Goal: Task Accomplishment & Management: Use online tool/utility

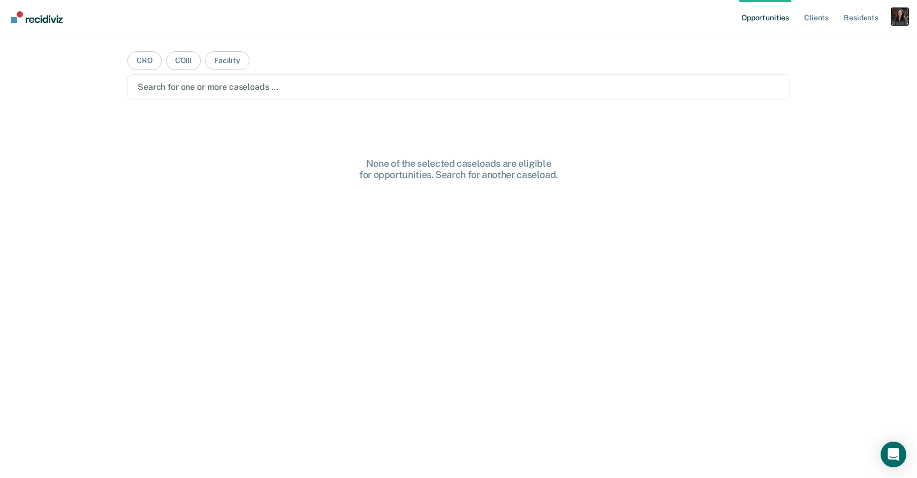
click at [903, 20] on div "Profile dropdown button" at bounding box center [899, 16] width 17 height 17
click at [827, 43] on link "Profile" at bounding box center [856, 43] width 86 height 9
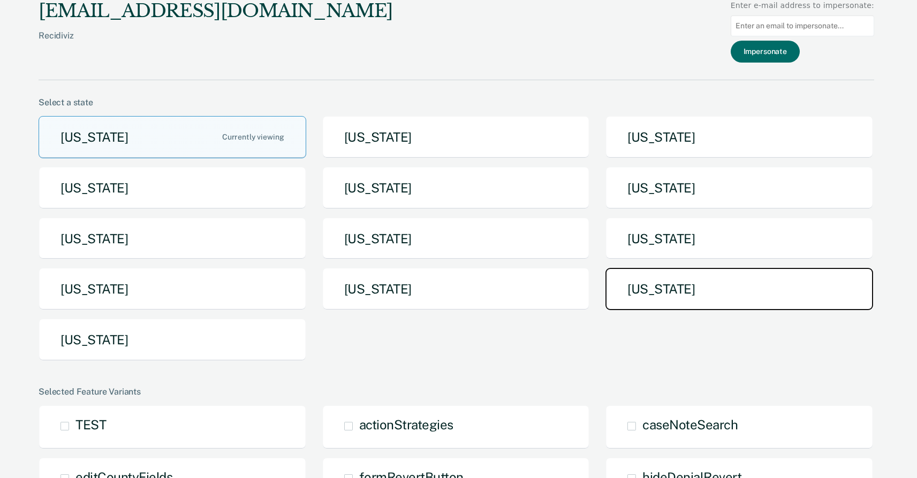
click at [689, 288] on button "Texas" at bounding box center [739, 289] width 268 height 42
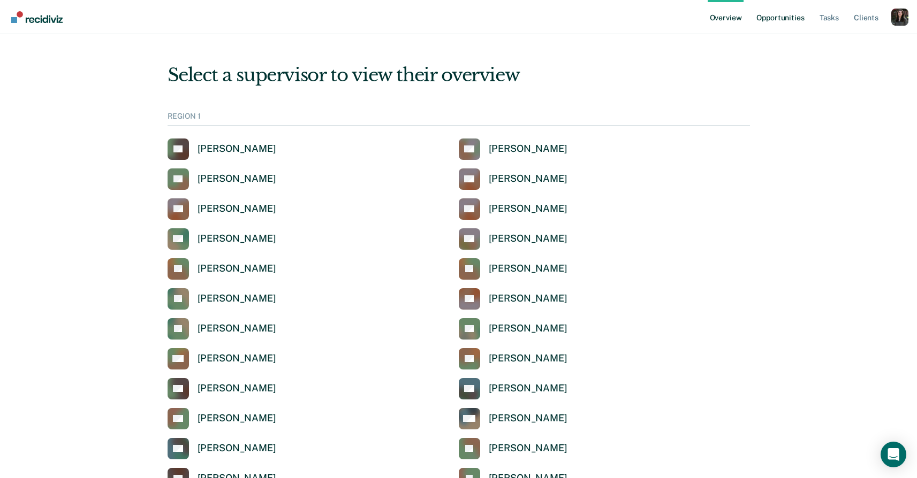
click at [773, 18] on link "Opportunities" at bounding box center [780, 17] width 52 height 34
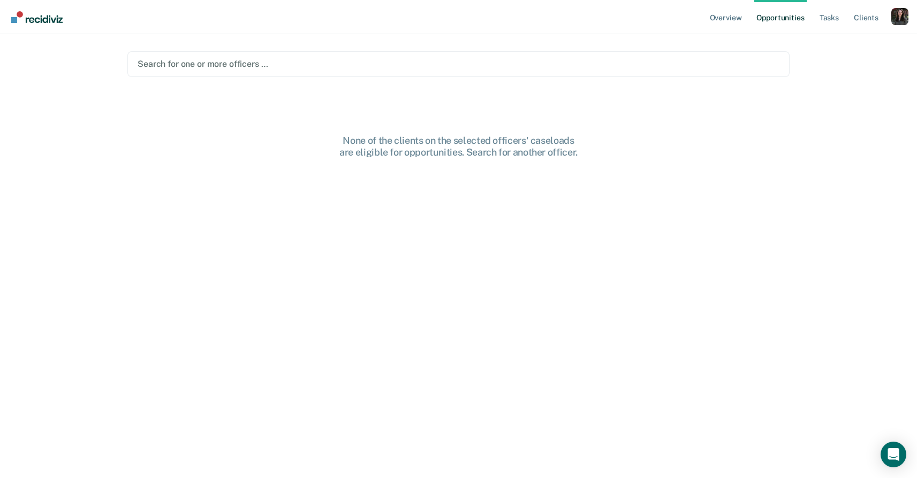
click at [503, 69] on div at bounding box center [459, 64] width 642 height 12
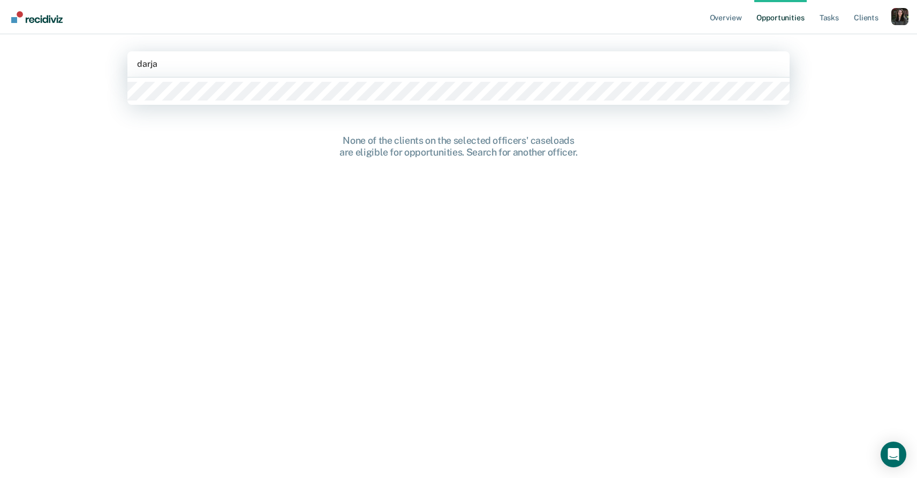
type input "darja"
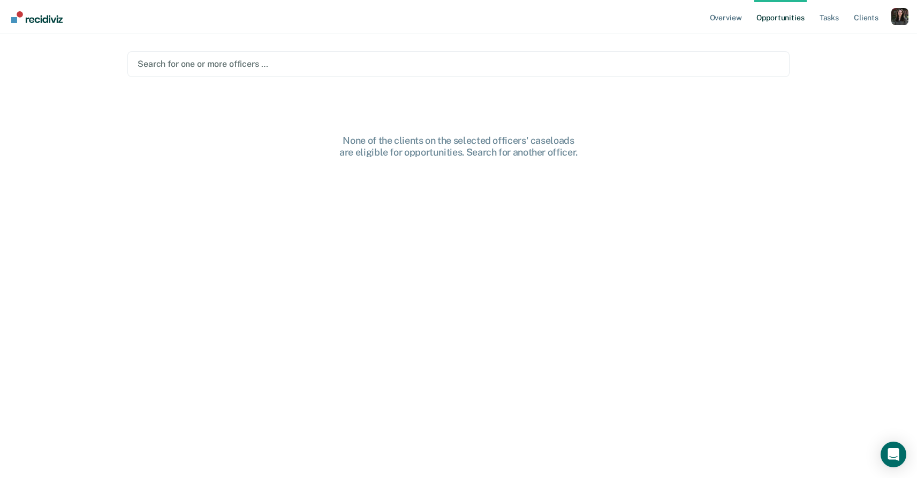
click at [453, 107] on main "Search for one or more officers … None of the clients on the selected officers'…" at bounding box center [459, 243] width 688 height 418
click at [433, 59] on div at bounding box center [459, 64] width 642 height 12
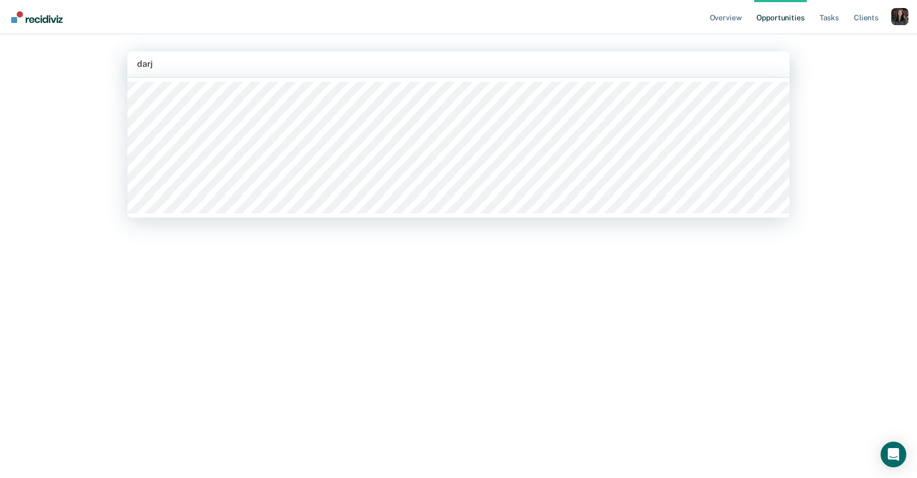
type input "darja"
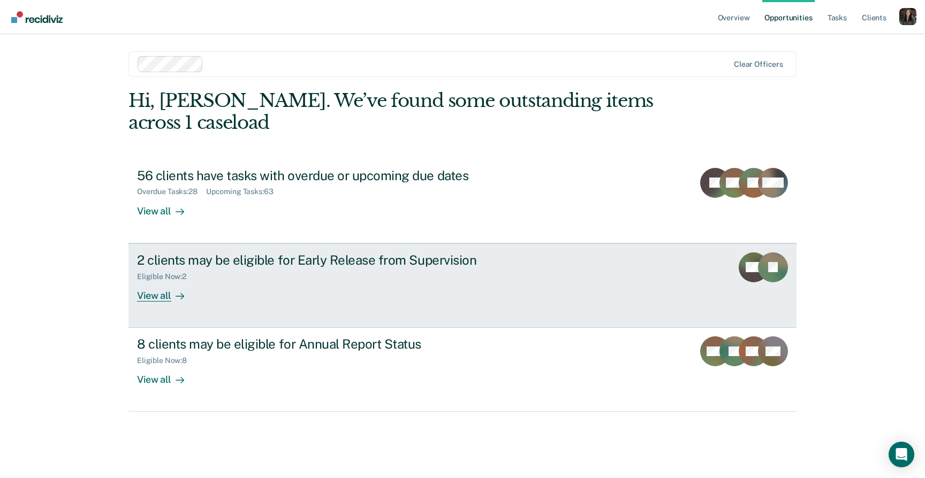
click at [381, 273] on div "Eligible Now : 2" at bounding box center [325, 274] width 376 height 13
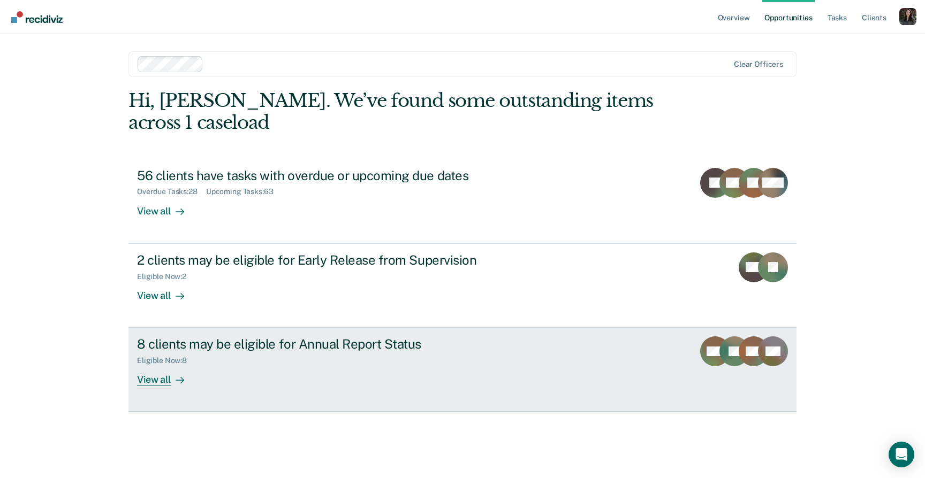
click at [357, 348] on div "8 clients may be eligible for Annual Report Status" at bounding box center [325, 345] width 376 height 16
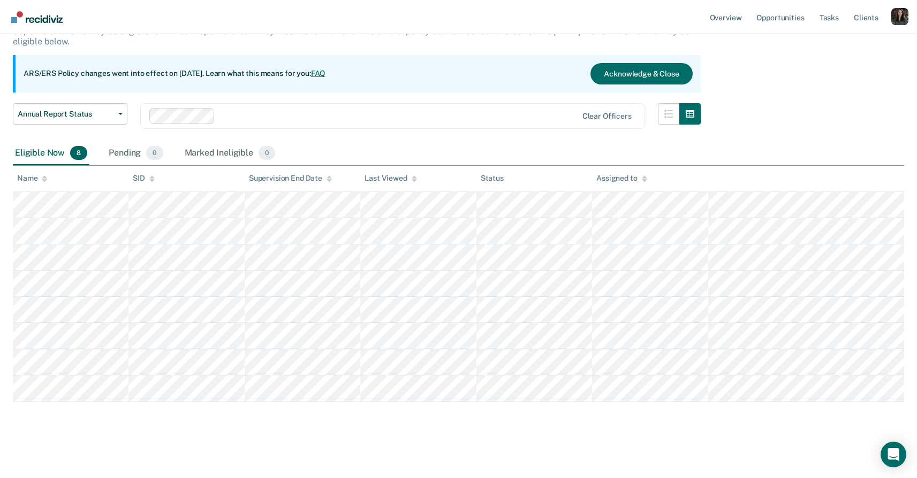
scroll to position [79, 0]
